Goal: Transaction & Acquisition: Subscribe to service/newsletter

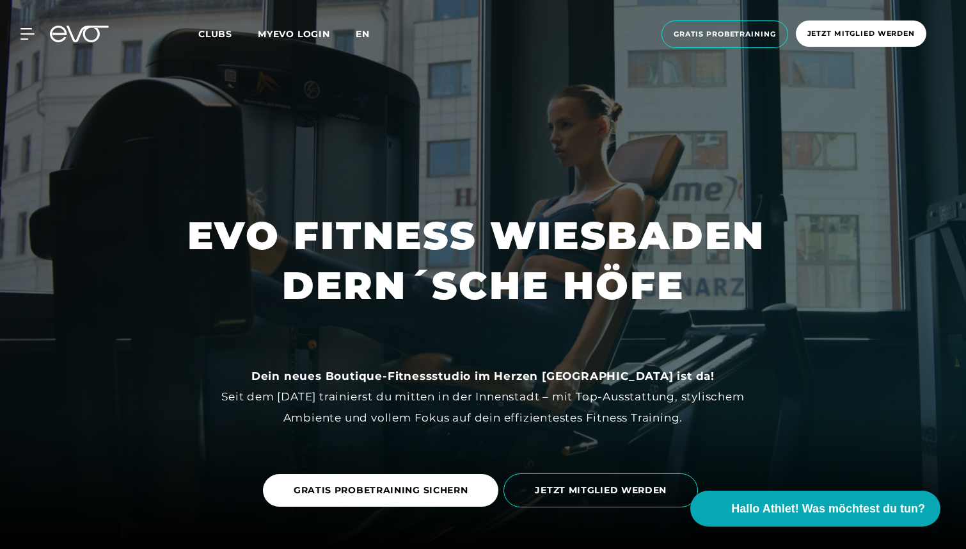
click at [370, 37] on span "en" at bounding box center [363, 34] width 14 height 12
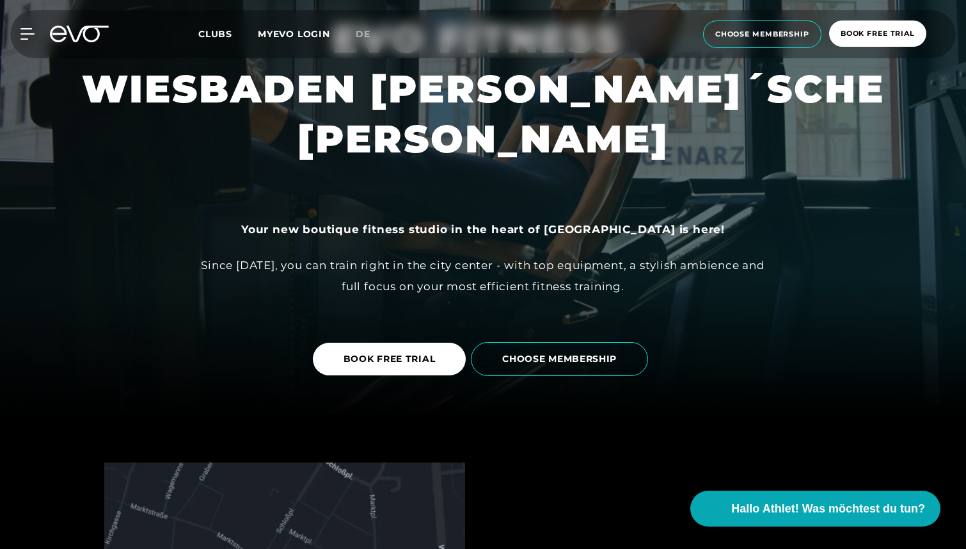
scroll to position [152, 0]
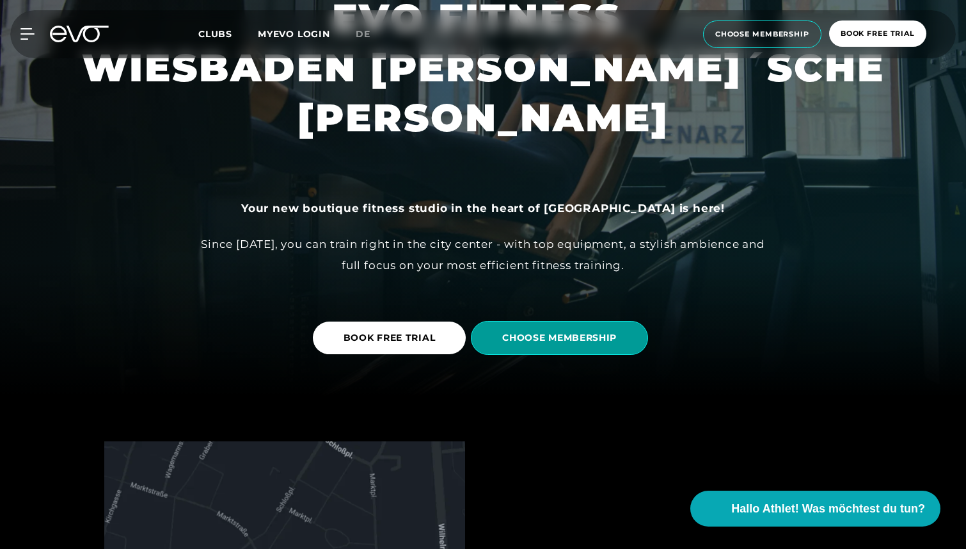
click at [586, 348] on span "CHOOSE MEMBERSHIP" at bounding box center [559, 338] width 177 height 34
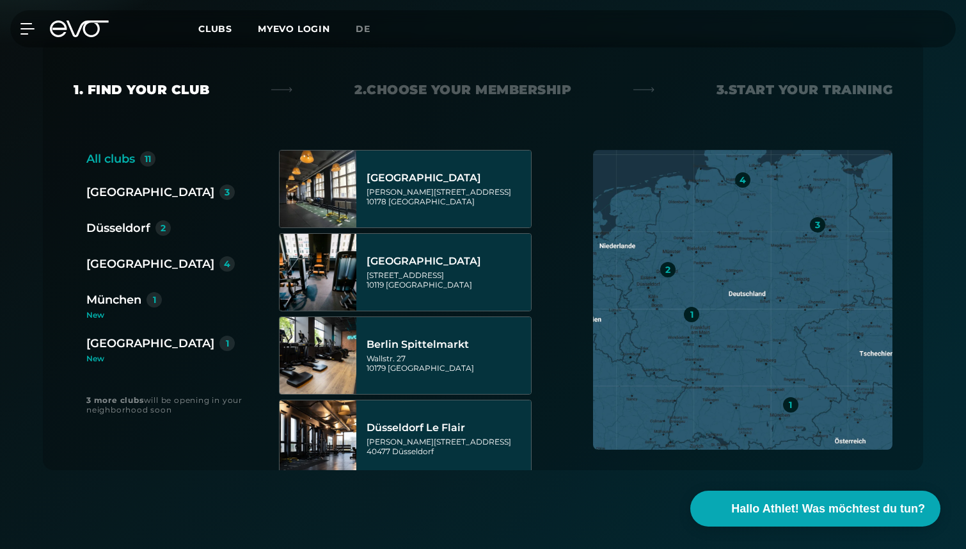
scroll to position [244, 0]
click at [132, 345] on div "[GEOGRAPHIC_DATA]" at bounding box center [150, 342] width 128 height 18
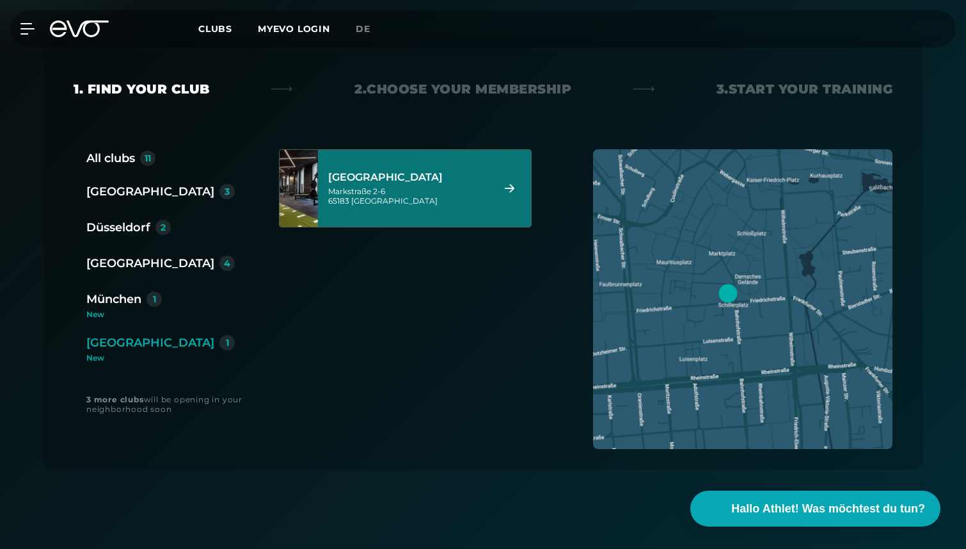
click at [408, 211] on div "[STREET_ADDRESS]" at bounding box center [408, 188] width 161 height 56
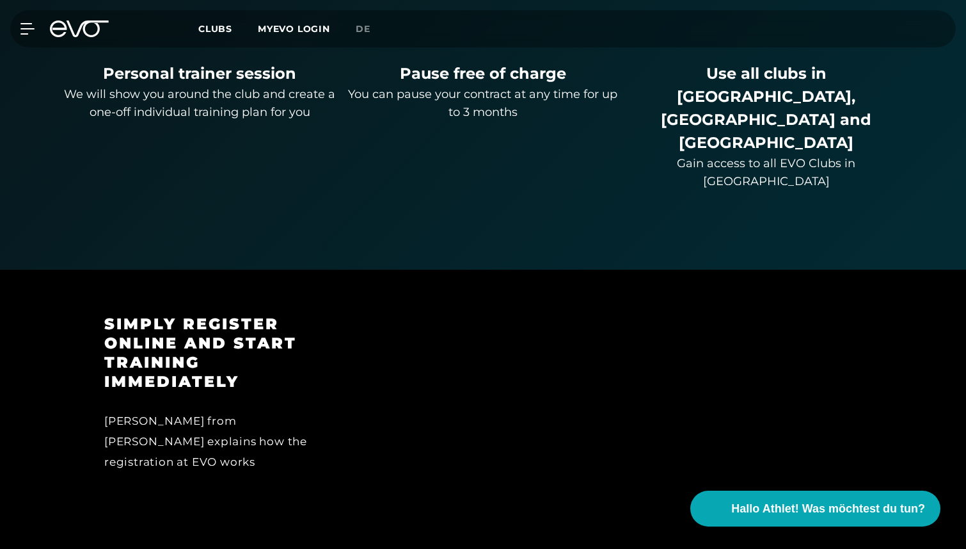
scroll to position [962, 0]
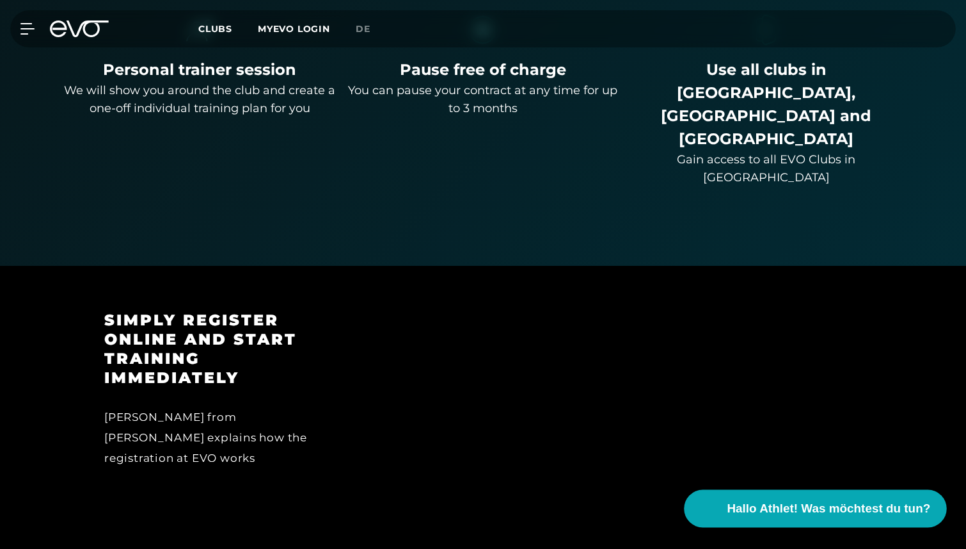
click at [824, 505] on span "Hallo Athlet! Was möchtest du tun?" at bounding box center [830, 508] width 204 height 18
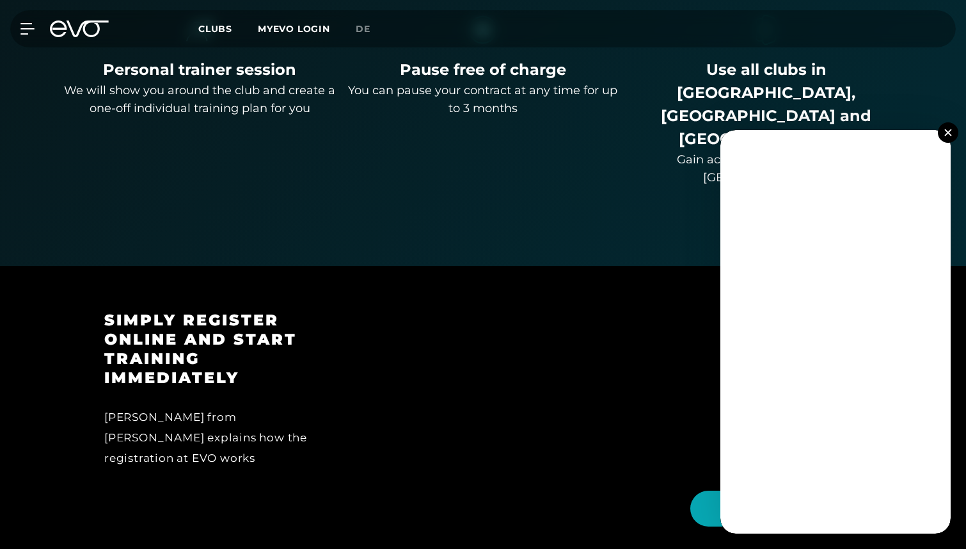
click at [952, 131] on img at bounding box center [948, 132] width 7 height 7
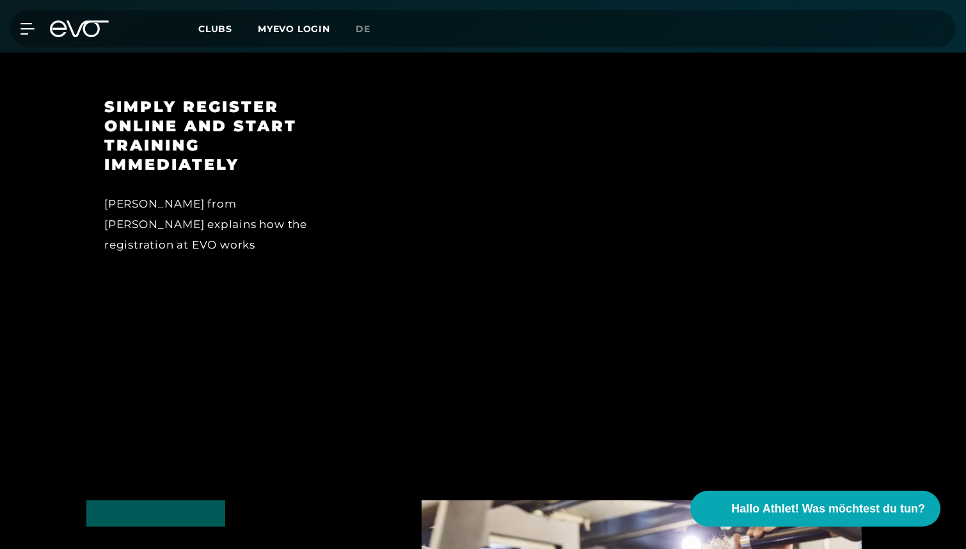
scroll to position [1176, 0]
